Goal: Task Accomplishment & Management: Complete application form

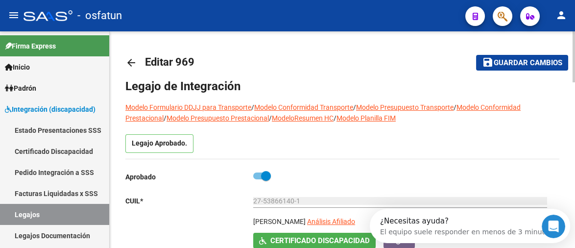
type input "[PERSON_NAME]"
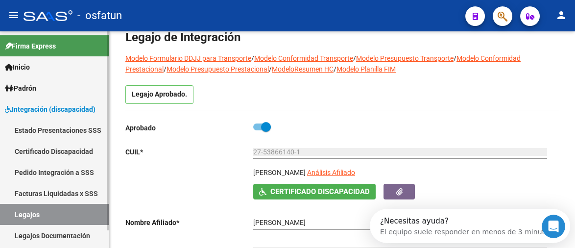
click at [32, 90] on span "Padrón" at bounding box center [20, 88] width 31 height 11
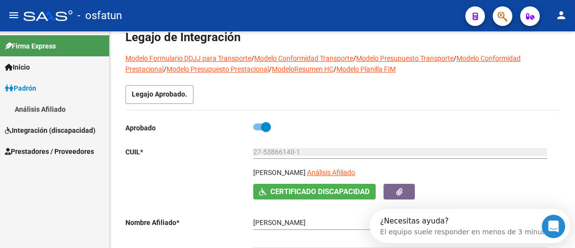
click at [62, 127] on span "Integración (discapacidad)" at bounding box center [50, 130] width 91 height 11
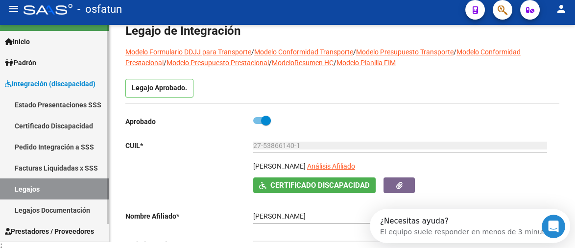
scroll to position [8, 0]
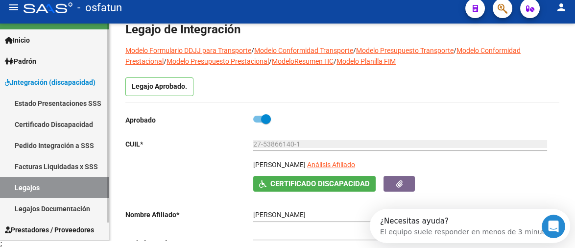
click at [44, 210] on link "Legajos Documentación" at bounding box center [54, 208] width 109 height 21
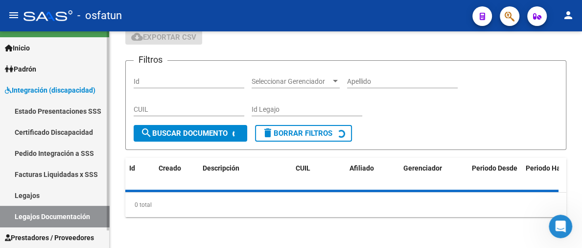
scroll to position [49, 0]
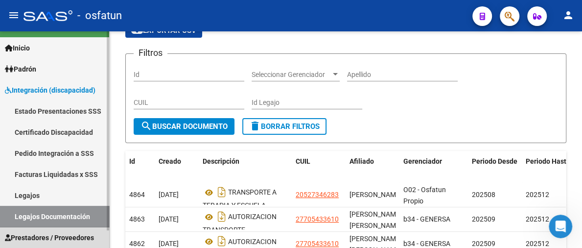
click at [71, 233] on span "Prestadores / Proveedores" at bounding box center [49, 237] width 89 height 11
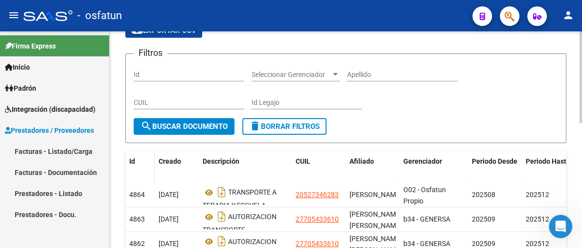
scroll to position [0, 0]
click at [69, 145] on link "Facturas - Listado/Carga" at bounding box center [54, 150] width 109 height 21
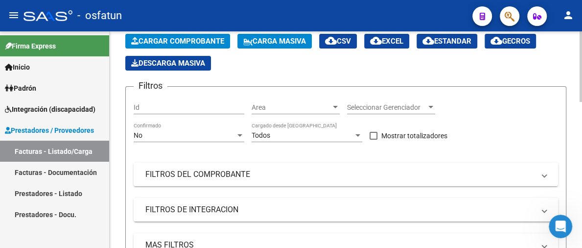
click at [210, 42] on span "Cargar Comprobante" at bounding box center [177, 41] width 93 height 9
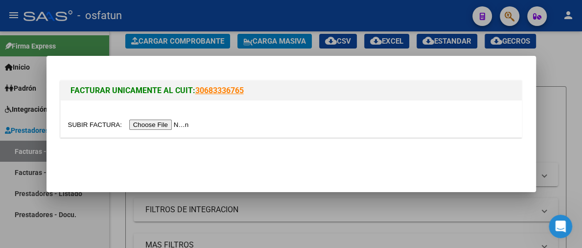
click at [164, 124] on input "file" at bounding box center [130, 124] width 124 height 10
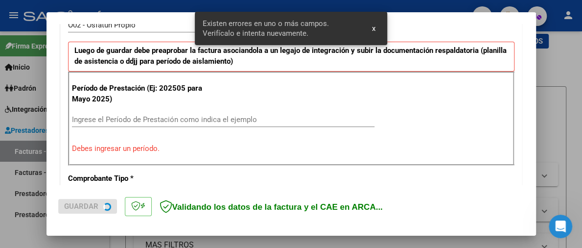
scroll to position [309, 0]
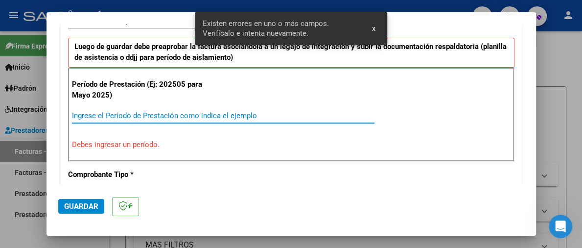
click at [137, 117] on input "Ingrese el Período de Prestación como indica el ejemplo" at bounding box center [223, 115] width 303 height 9
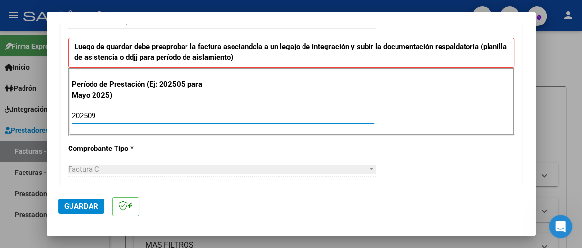
type input "202509"
click at [89, 204] on span "Guardar" at bounding box center [81, 206] width 34 height 9
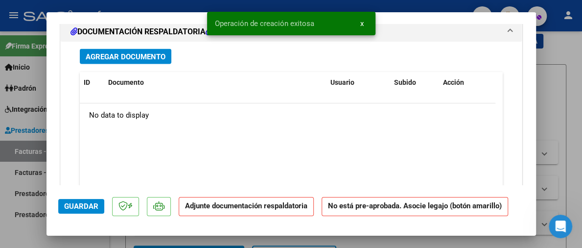
scroll to position [970, 0]
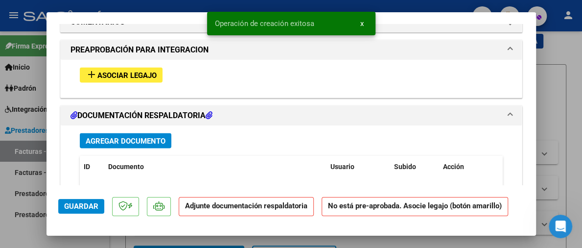
click at [127, 137] on span "Agregar Documento" at bounding box center [126, 140] width 80 height 9
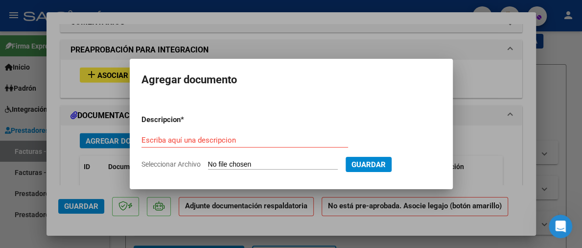
click at [224, 162] on input "Seleccionar Archivo" at bounding box center [273, 164] width 130 height 9
type input "C:\fakepath\[PERSON_NAME] - [DATE]- Psicomotr.pdf"
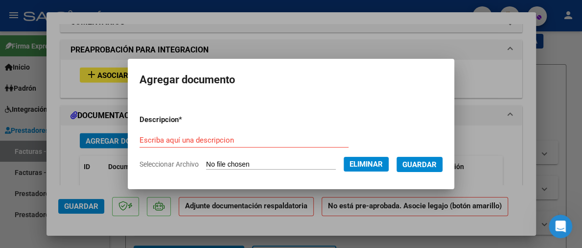
click at [165, 129] on form "Descripcion * Escriba aquí una descripcion Seleccionar Archivo Eliminar Guardar" at bounding box center [291, 142] width 303 height 70
click at [158, 144] on div "Escriba aquí una descripcion" at bounding box center [244, 140] width 209 height 15
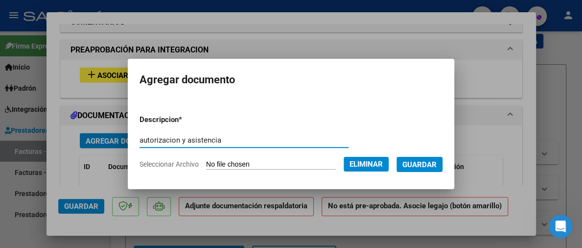
type input "autorizacion y asistencia"
click at [443, 169] on button "Guardar" at bounding box center [420, 164] width 46 height 15
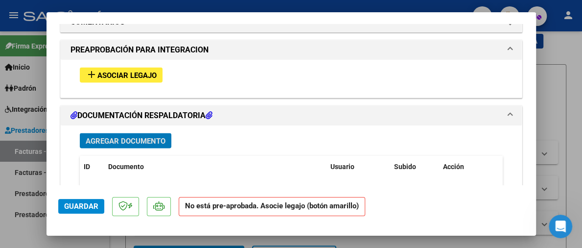
click at [158, 76] on button "add Asociar Legajo" at bounding box center [121, 74] width 83 height 15
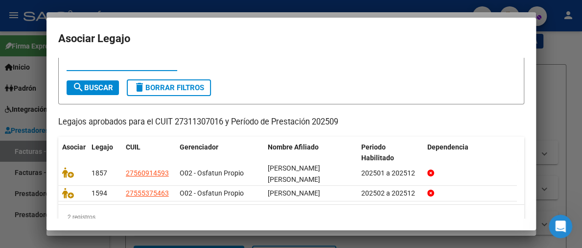
scroll to position [44, 0]
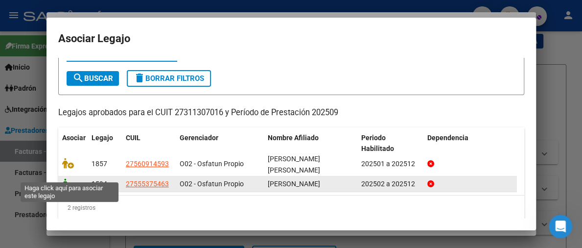
click at [68, 178] on icon at bounding box center [68, 183] width 12 height 11
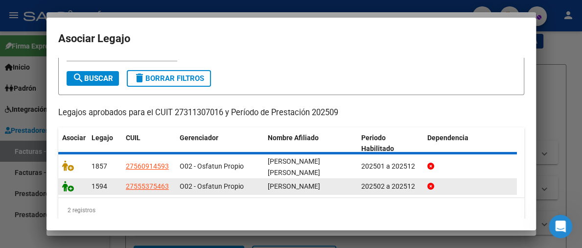
scroll to position [0, 0]
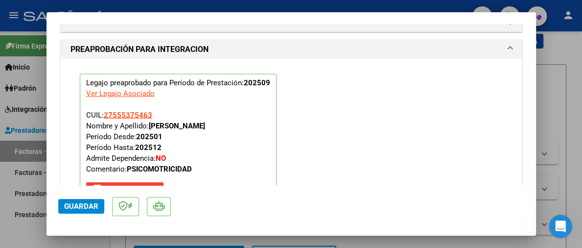
click at [93, 208] on span "Guardar" at bounding box center [81, 206] width 34 height 9
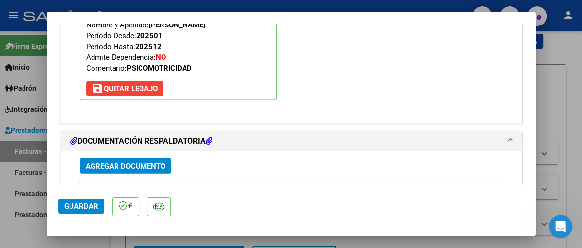
scroll to position [1143, 0]
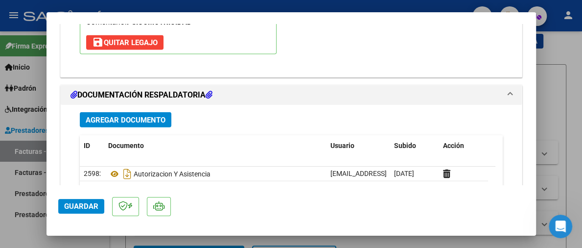
click at [90, 208] on span "Guardar" at bounding box center [81, 206] width 34 height 9
click at [91, 206] on span "Guardar" at bounding box center [81, 206] width 34 height 9
